Goal: Task Accomplishment & Management: Manage account settings

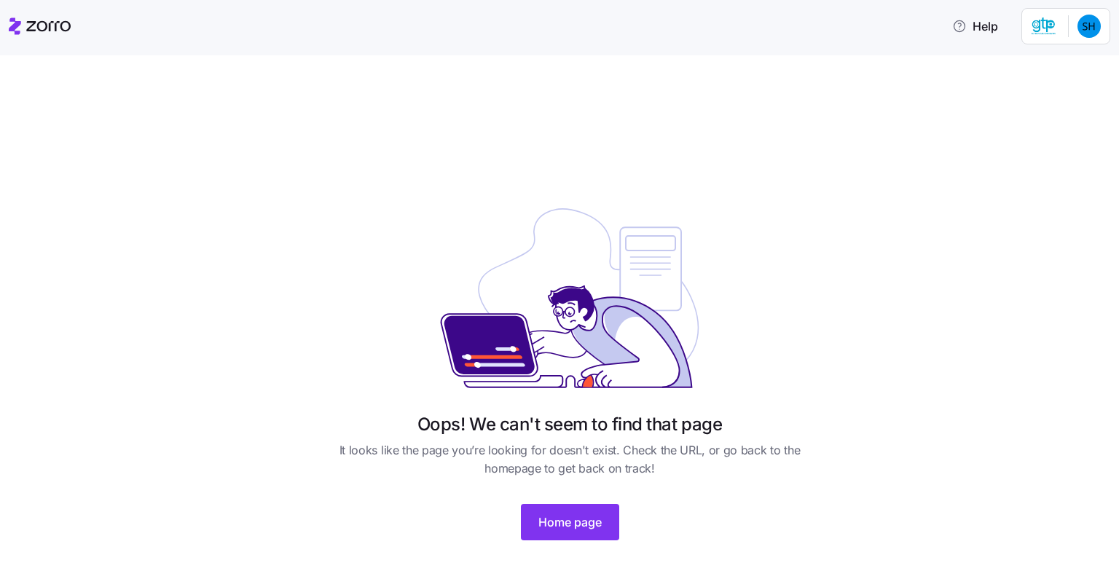
click at [51, 31] on icon at bounding box center [40, 25] width 62 height 17
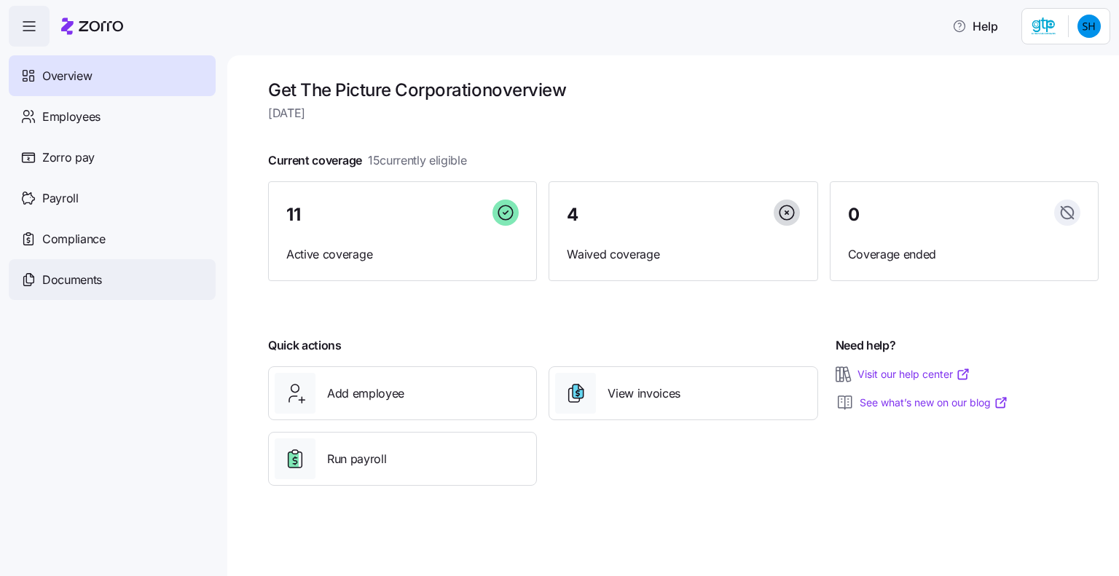
click at [90, 283] on span "Documents" at bounding box center [72, 280] width 60 height 18
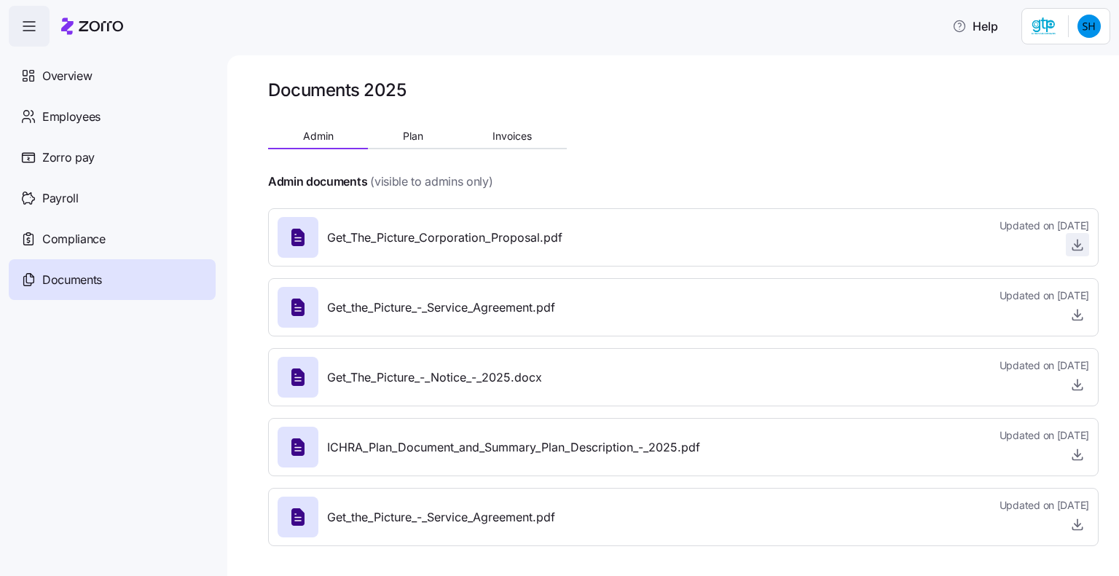
click at [1081, 244] on icon "button" at bounding box center [1078, 245] width 6 height 3
